Goal: Information Seeking & Learning: Learn about a topic

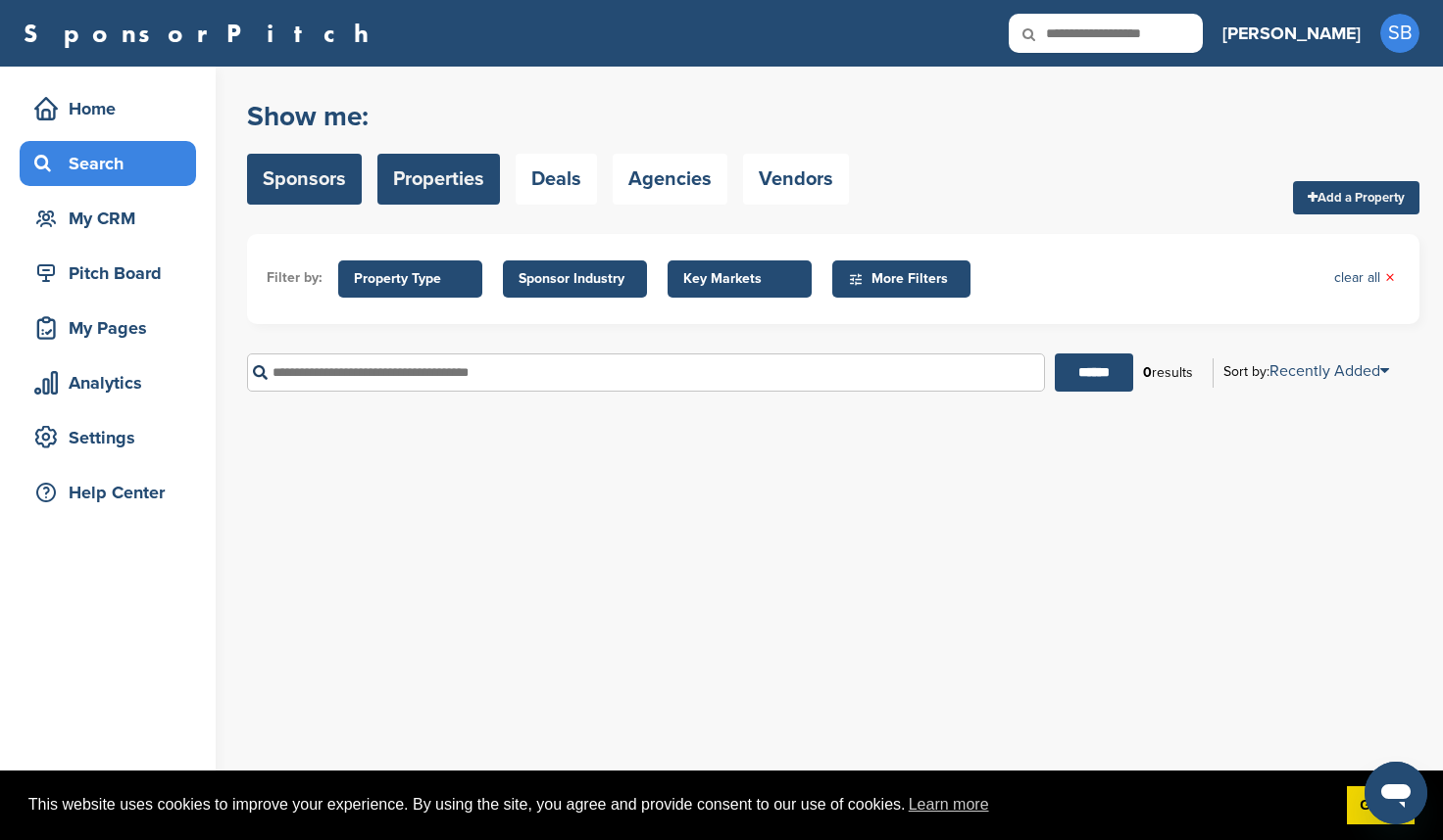
click at [303, 191] on link "Sponsors" at bounding box center [304, 179] width 115 height 51
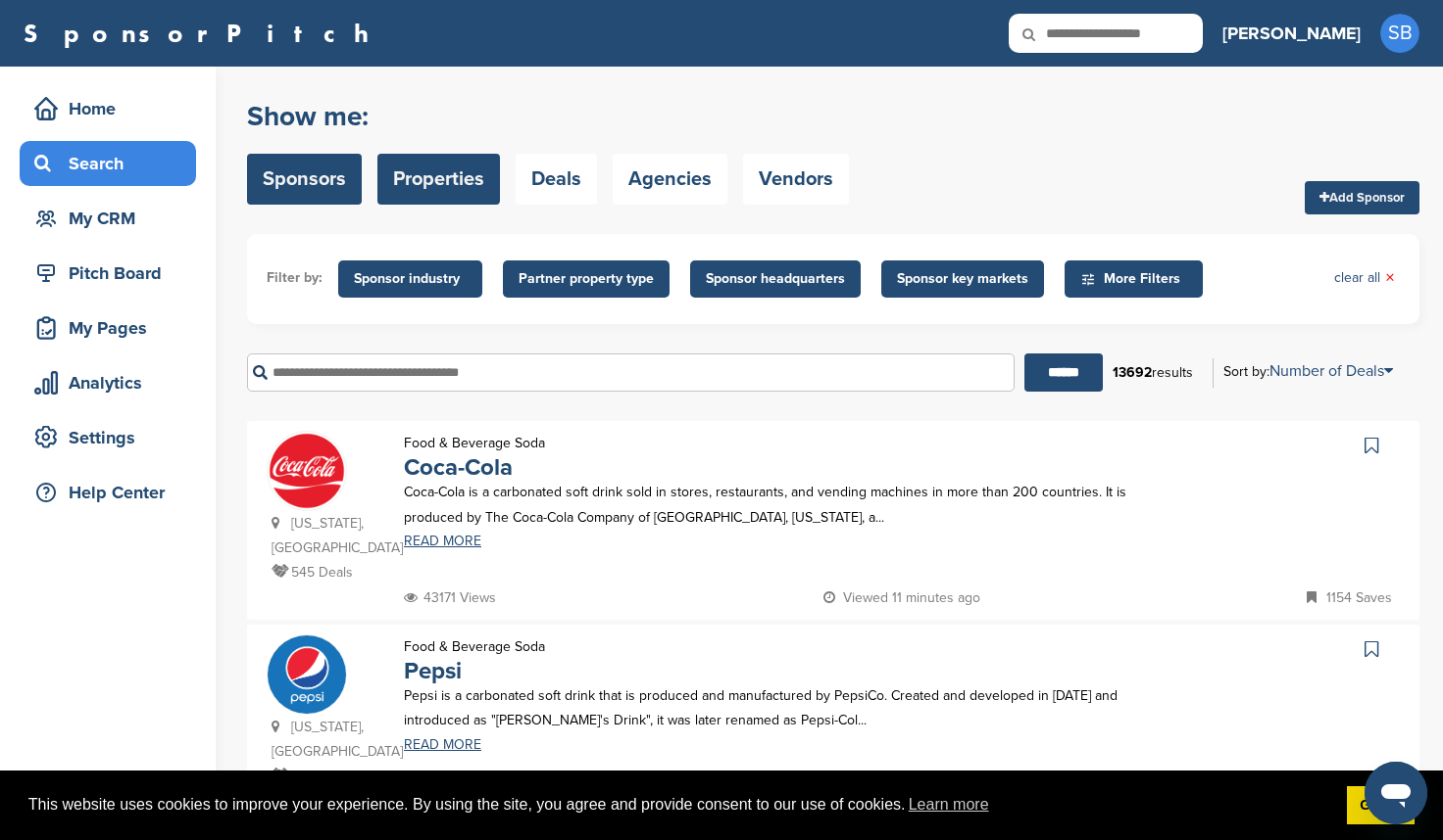
click at [464, 171] on link "Properties" at bounding box center [439, 179] width 123 height 51
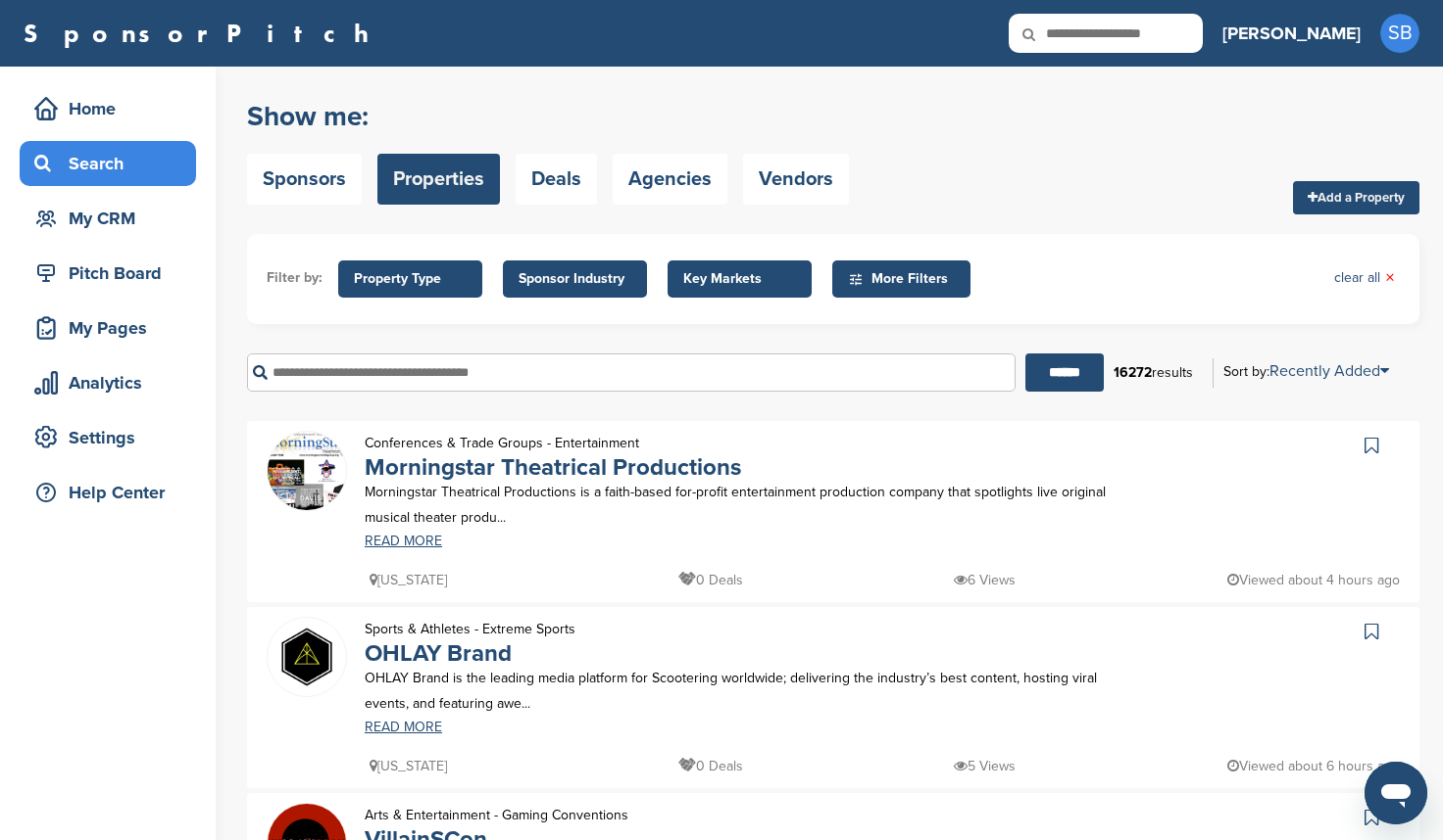
click at [412, 525] on p "Morningstar Theatrical Productions is a faith-based for-profit entertainment pr…" at bounding box center [740, 504] width 751 height 49
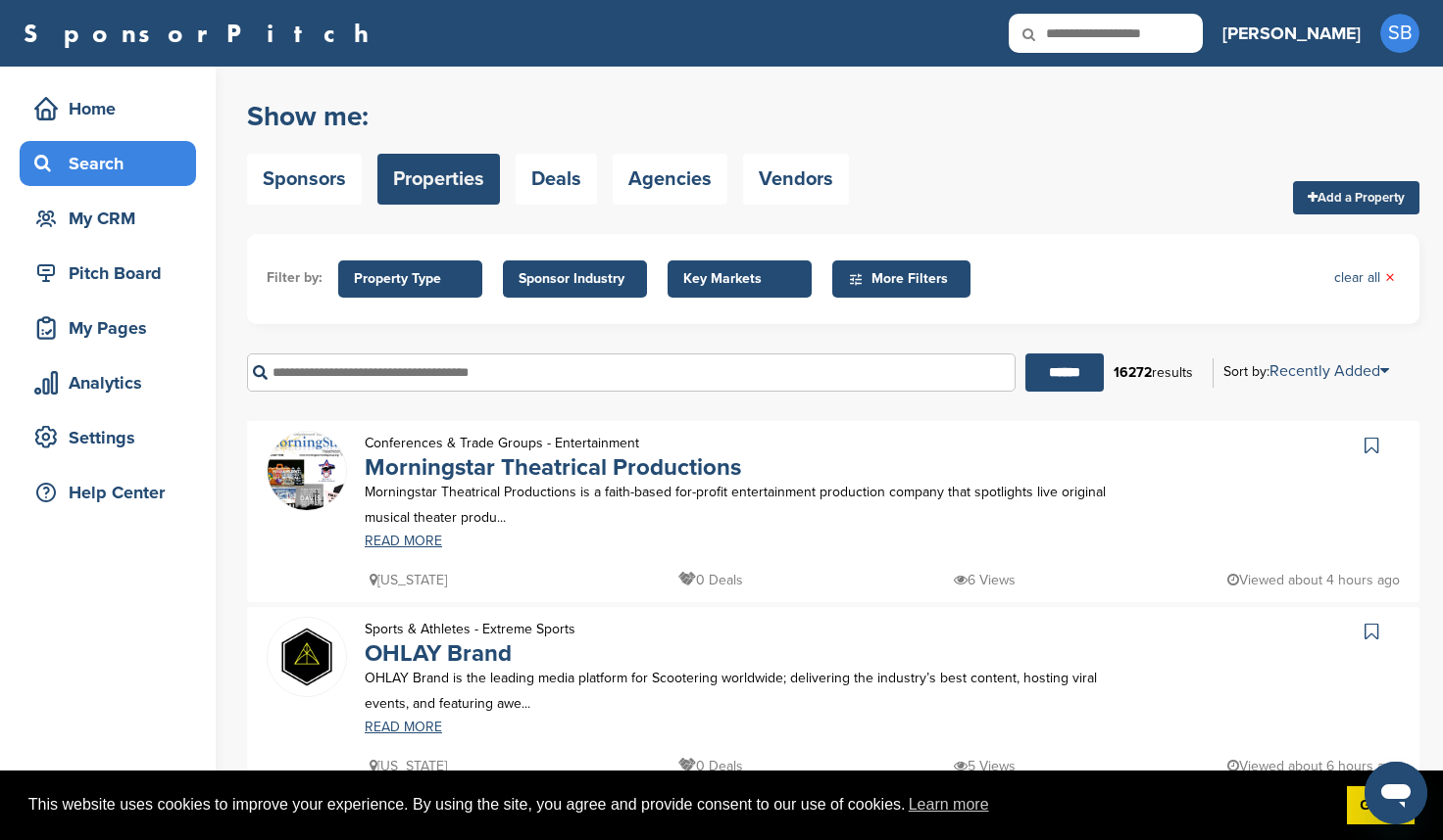
click at [412, 533] on div "Morningstar Theatrical Productions is a faith-based for-profit entertainment pr…" at bounding box center [739, 514] width 790 height 68
click at [412, 535] on link "READ MORE" at bounding box center [740, 541] width 751 height 14
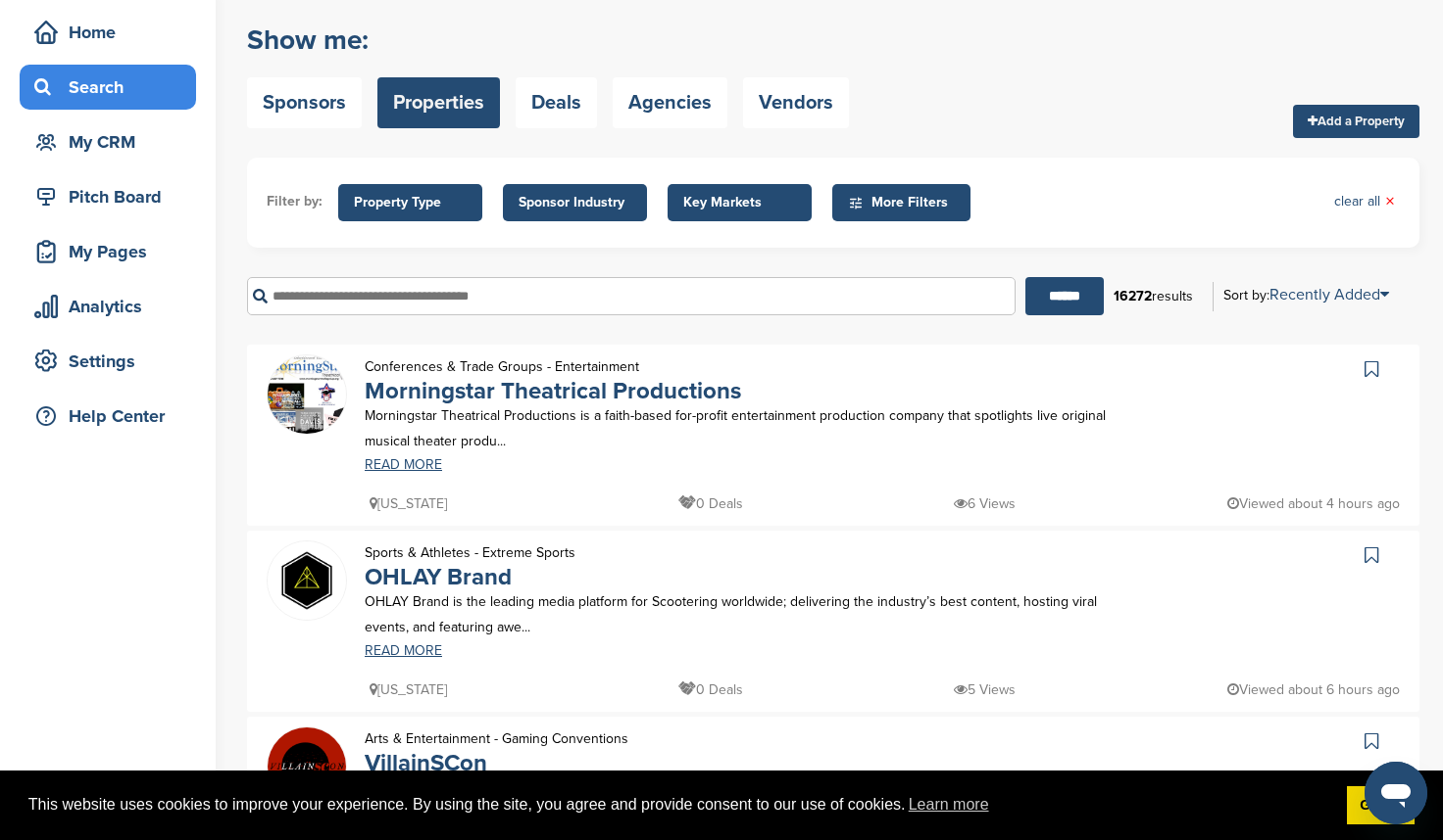
scroll to position [196, 0]
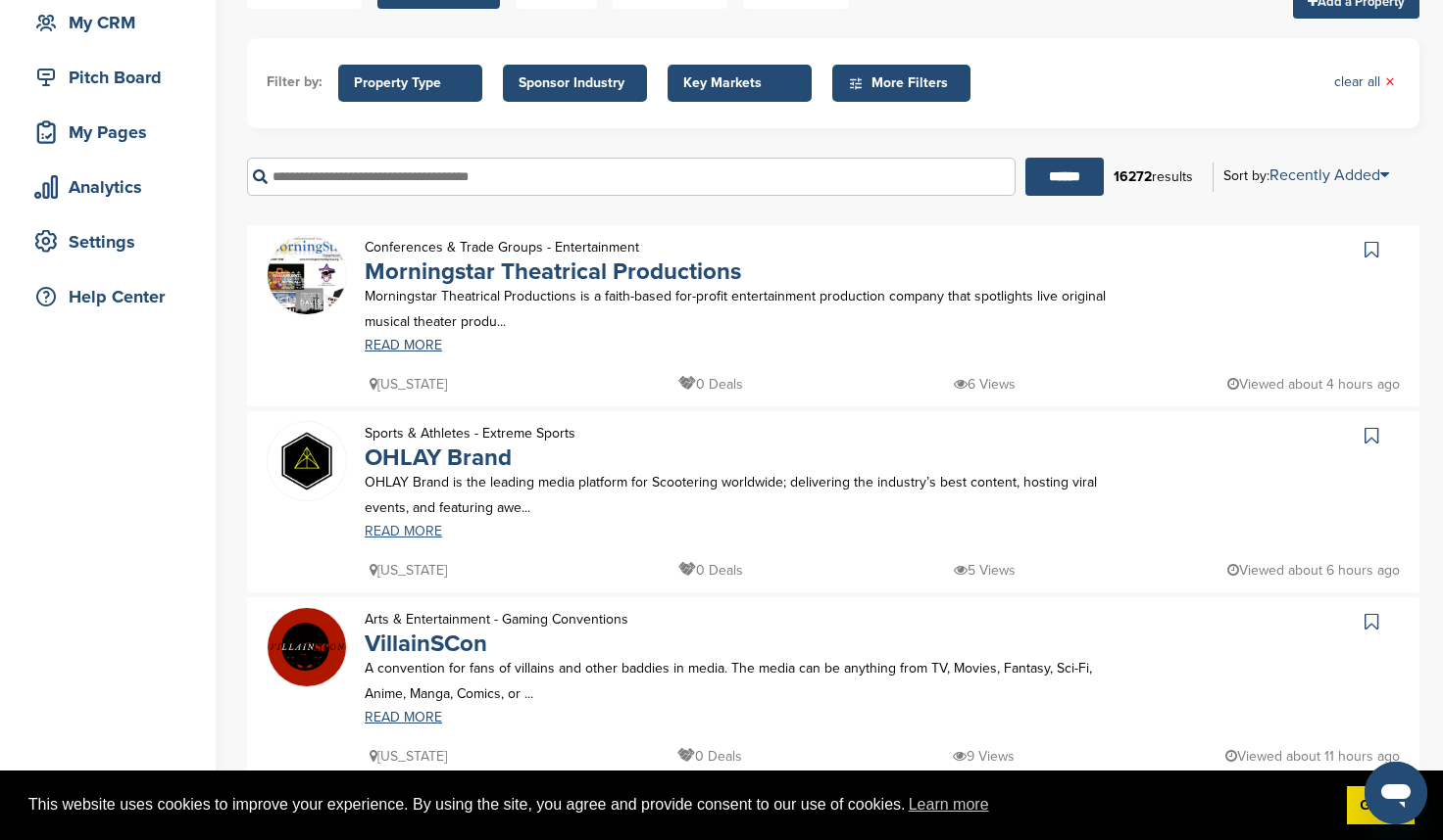
click at [428, 533] on link "READ MORE" at bounding box center [740, 532] width 751 height 14
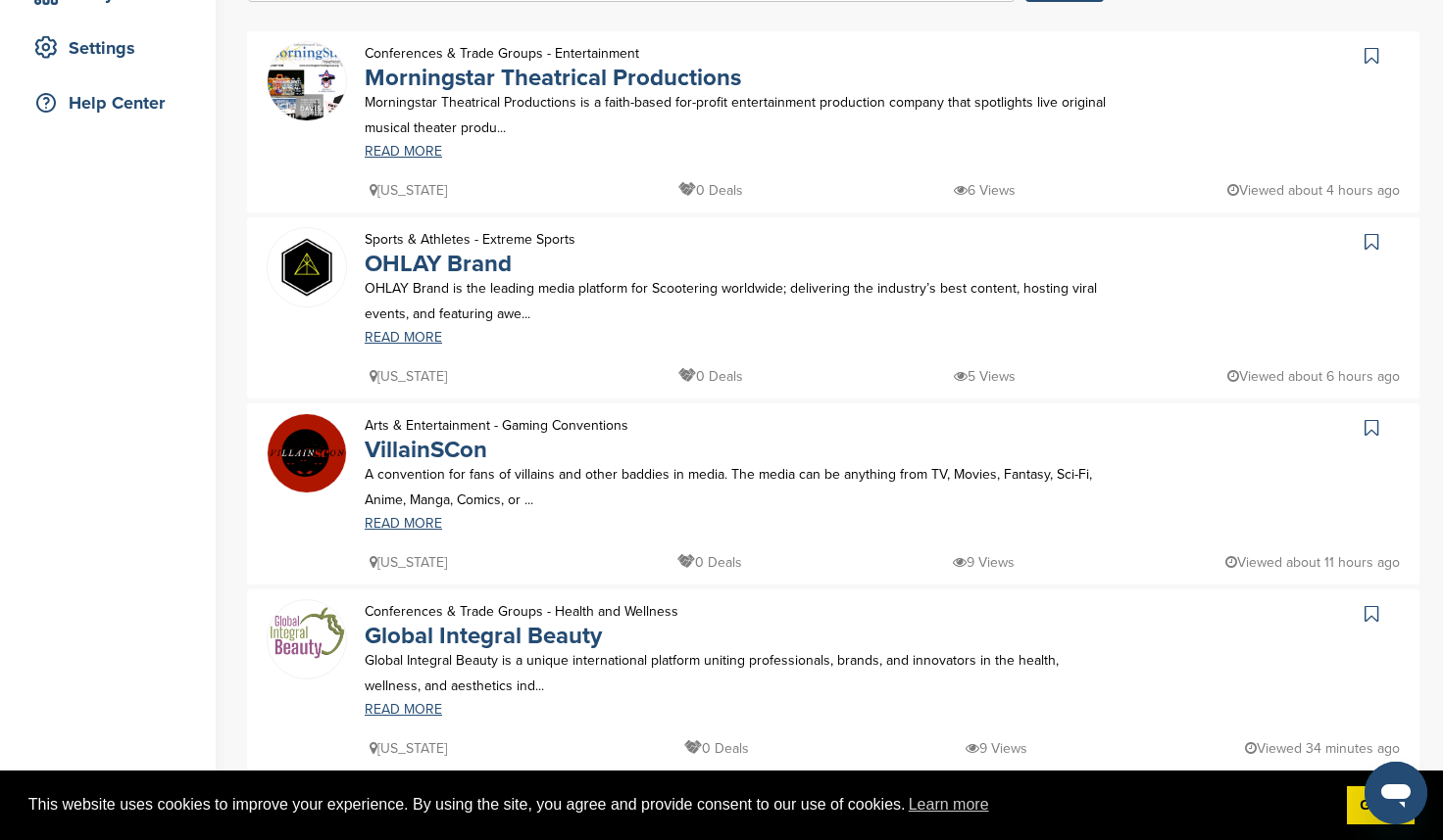
scroll to position [392, 0]
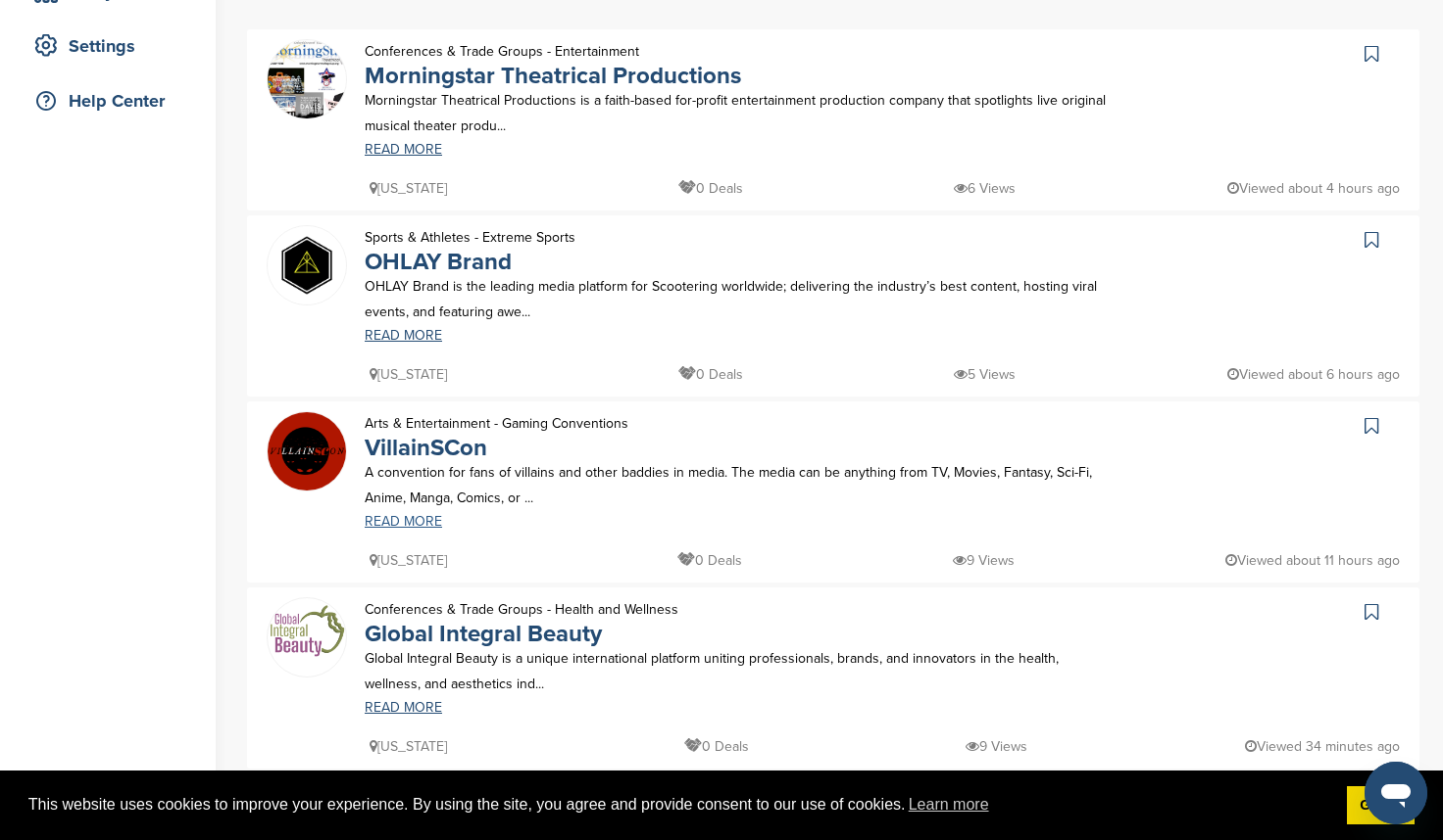
click at [417, 527] on link "READ MORE" at bounding box center [740, 522] width 751 height 14
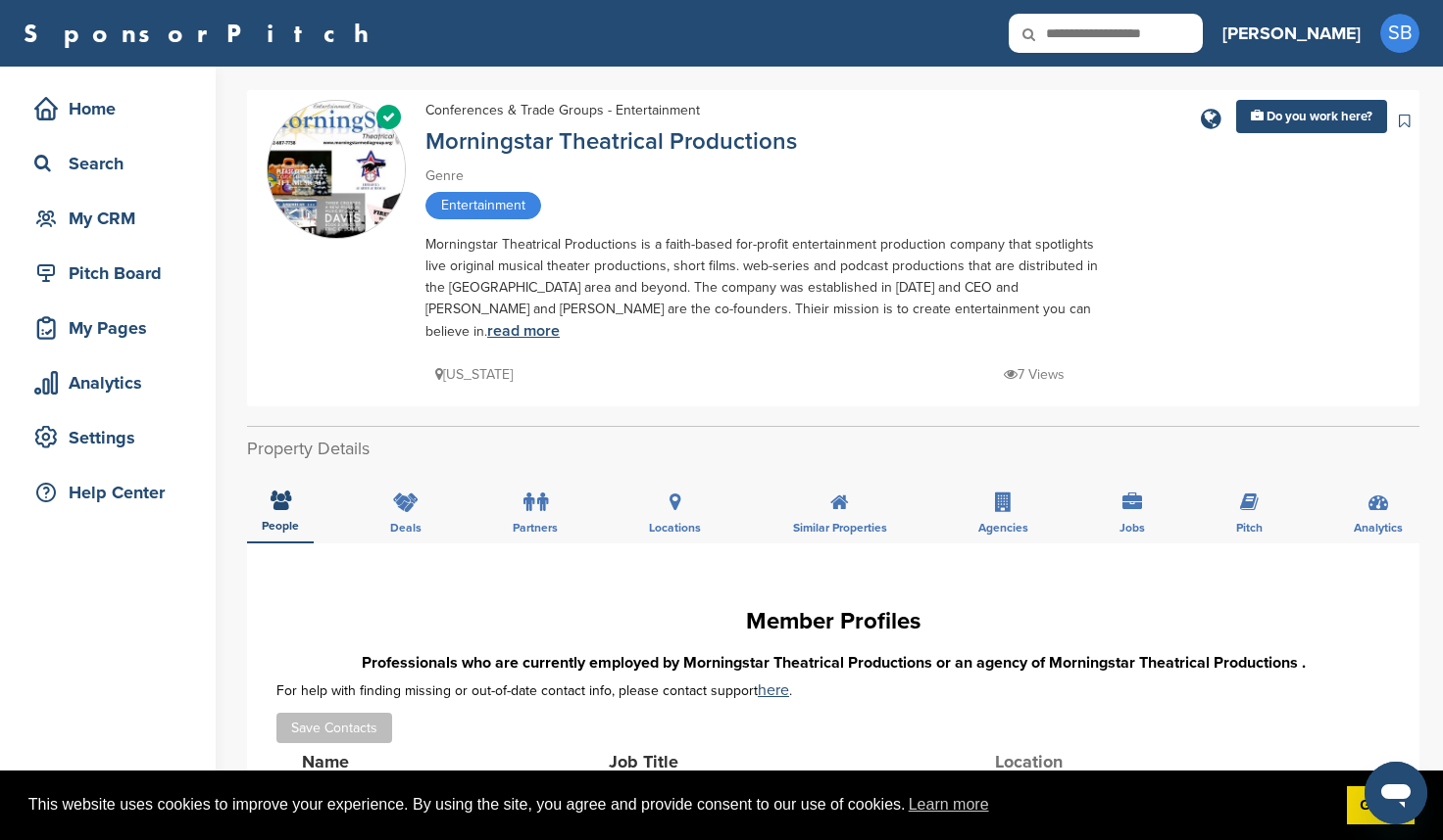
click at [560, 322] on link "read more" at bounding box center [523, 332] width 73 height 20
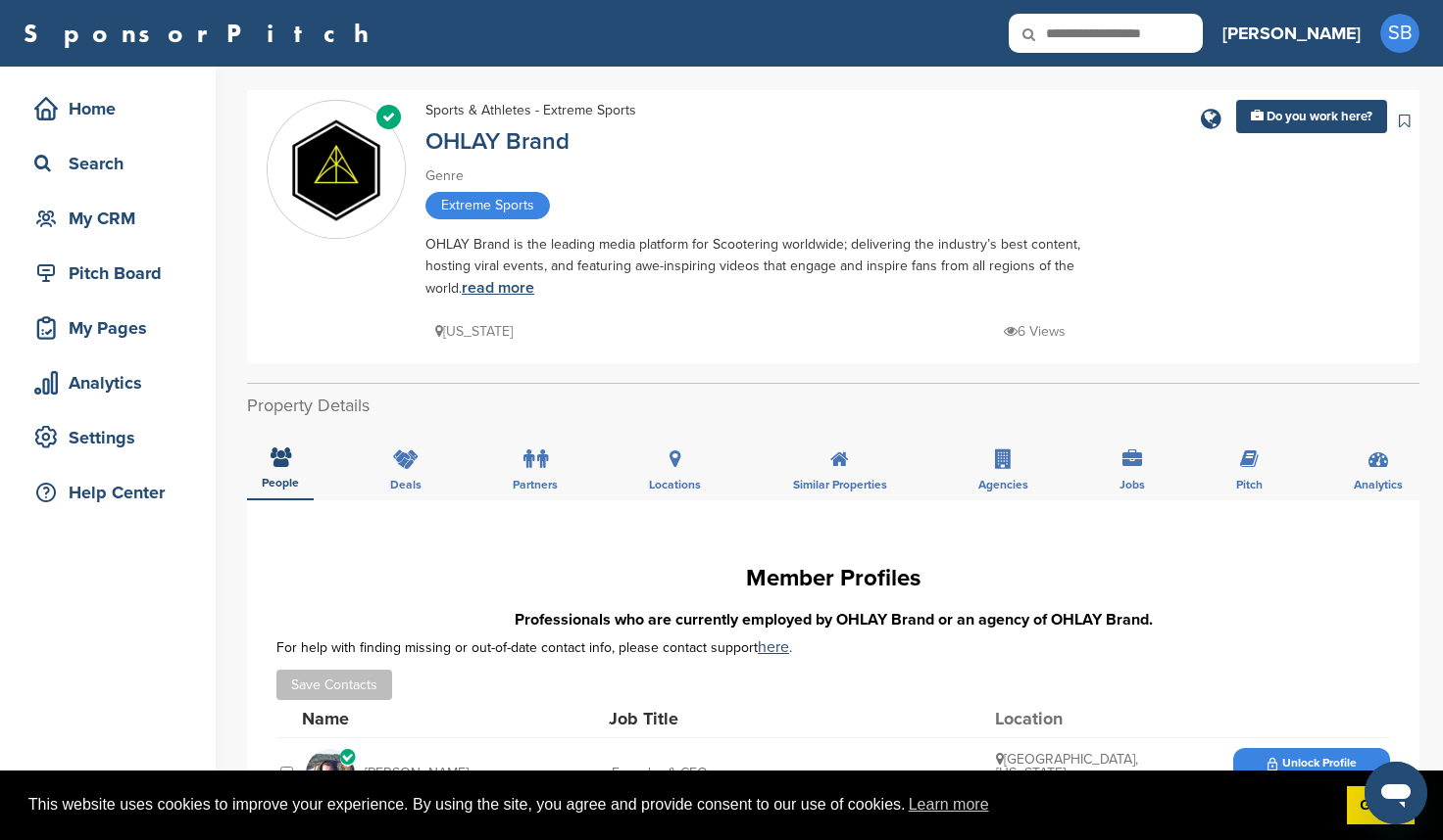
click at [477, 292] on link "read more" at bounding box center [498, 289] width 73 height 20
